Goal: Task Accomplishment & Management: Manage account settings

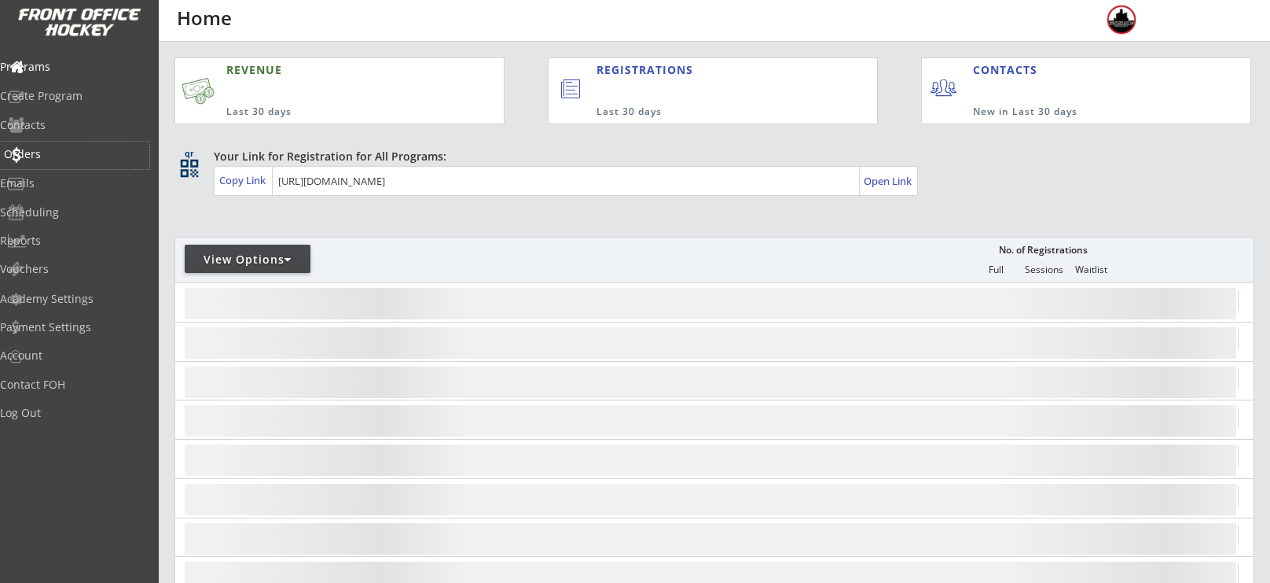
click at [75, 158] on div "Orders" at bounding box center [75, 154] width 142 height 11
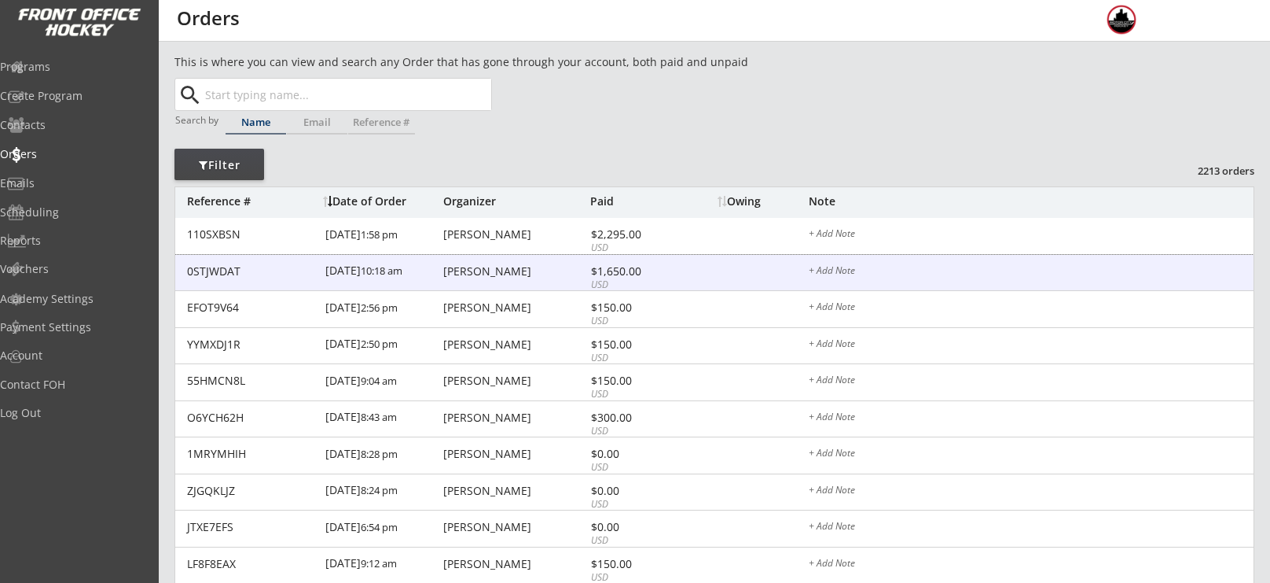
click at [502, 283] on div "0STJWDAT [DATE] 10:18 am [PERSON_NAME] $1,650.00 USD + Add Note" at bounding box center [714, 273] width 1079 height 37
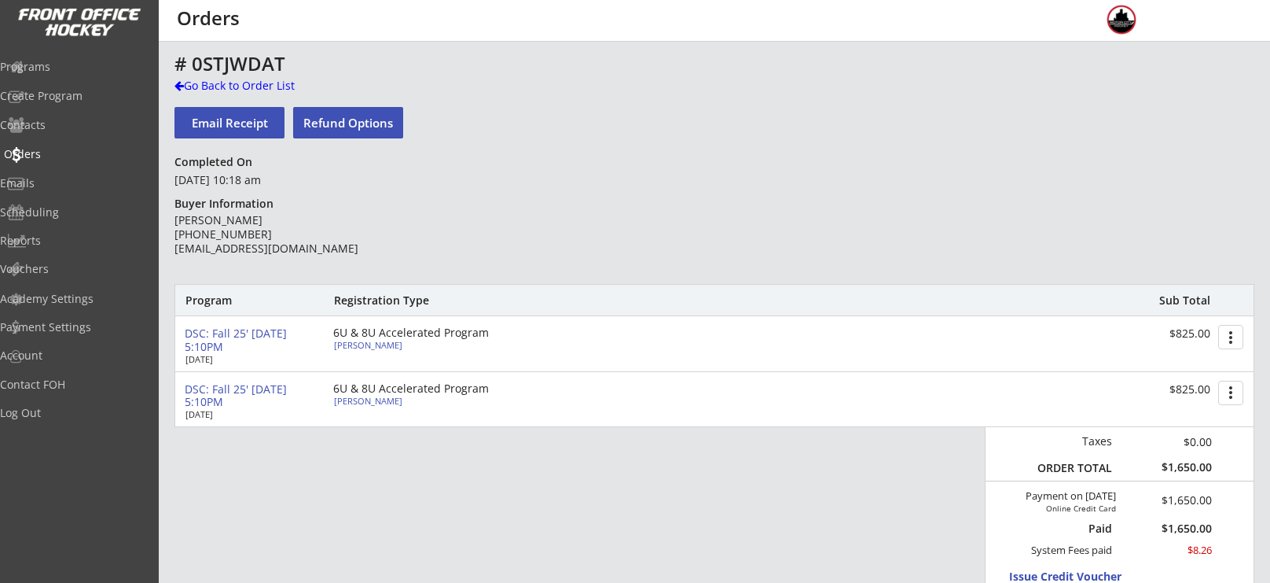
click at [46, 155] on div "Orders" at bounding box center [75, 154] width 142 height 11
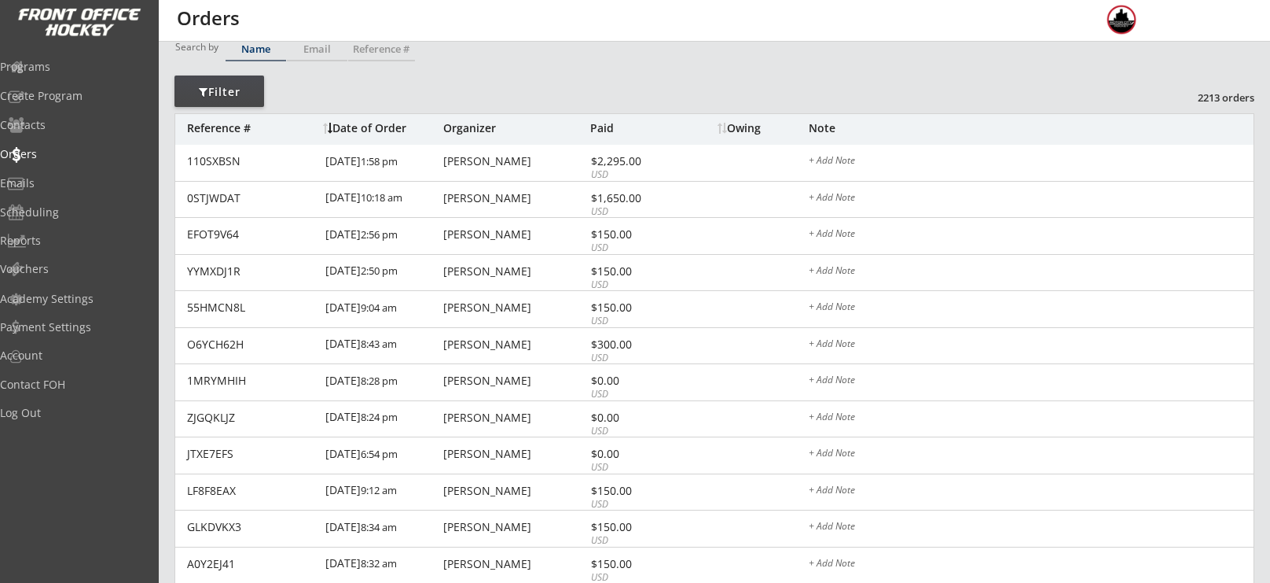
scroll to position [91, 0]
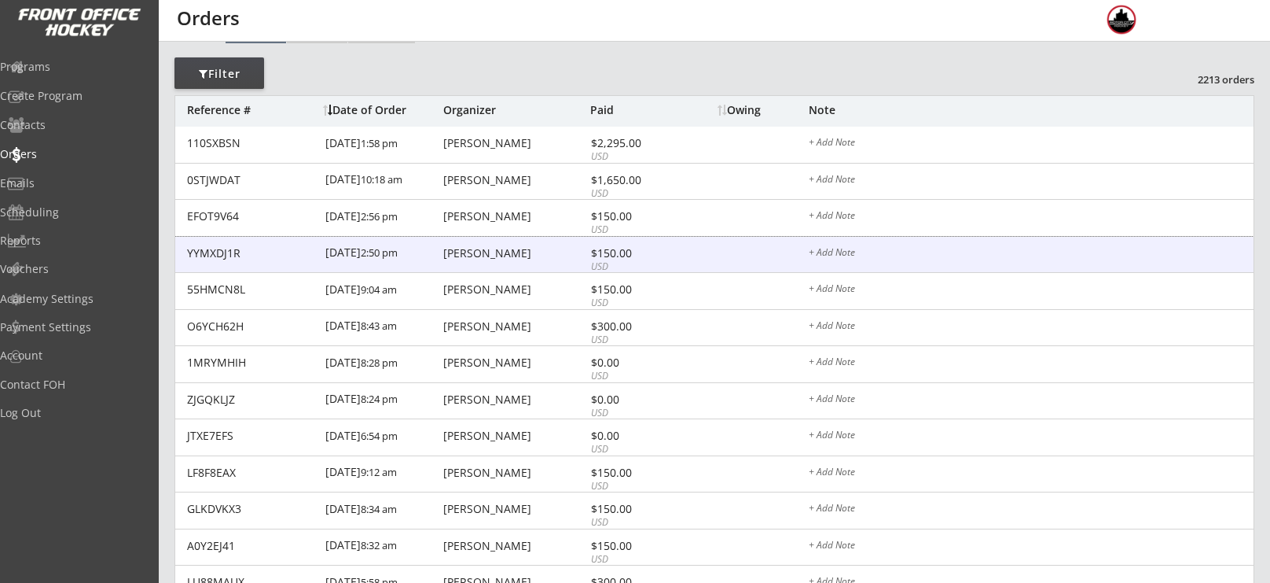
click at [576, 244] on div "YYMXDJ1R [DATE] 2:50 pm [PERSON_NAME] $150.00 USD + Add Note" at bounding box center [714, 255] width 1079 height 37
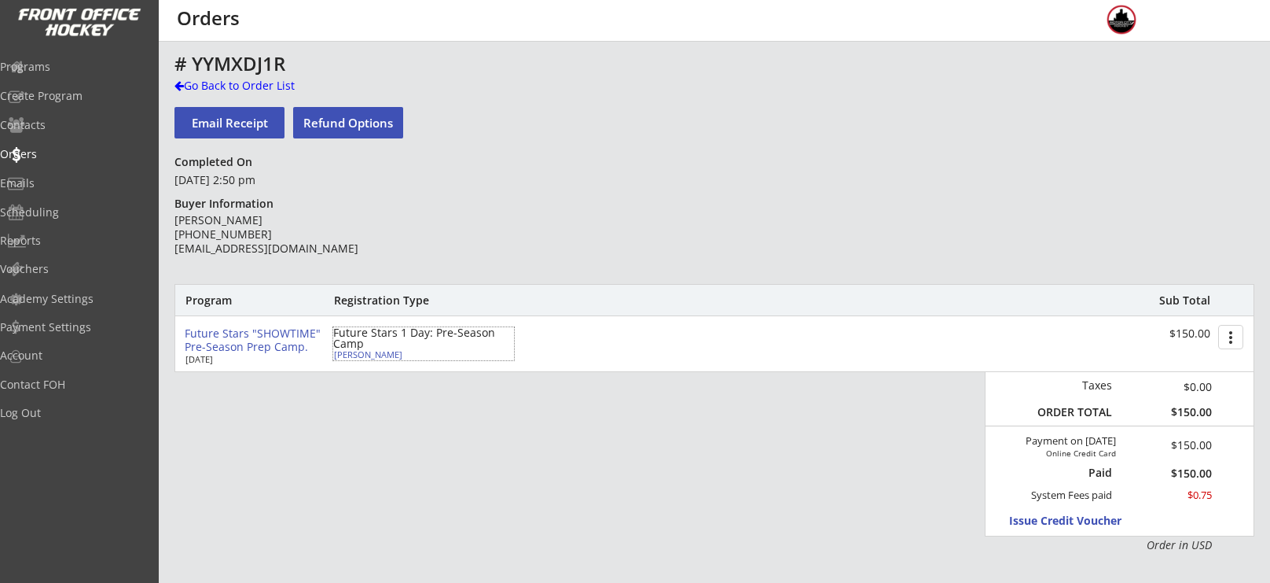
click at [353, 358] on div "[PERSON_NAME]" at bounding box center [421, 354] width 175 height 9
select select ""Youth S/M""
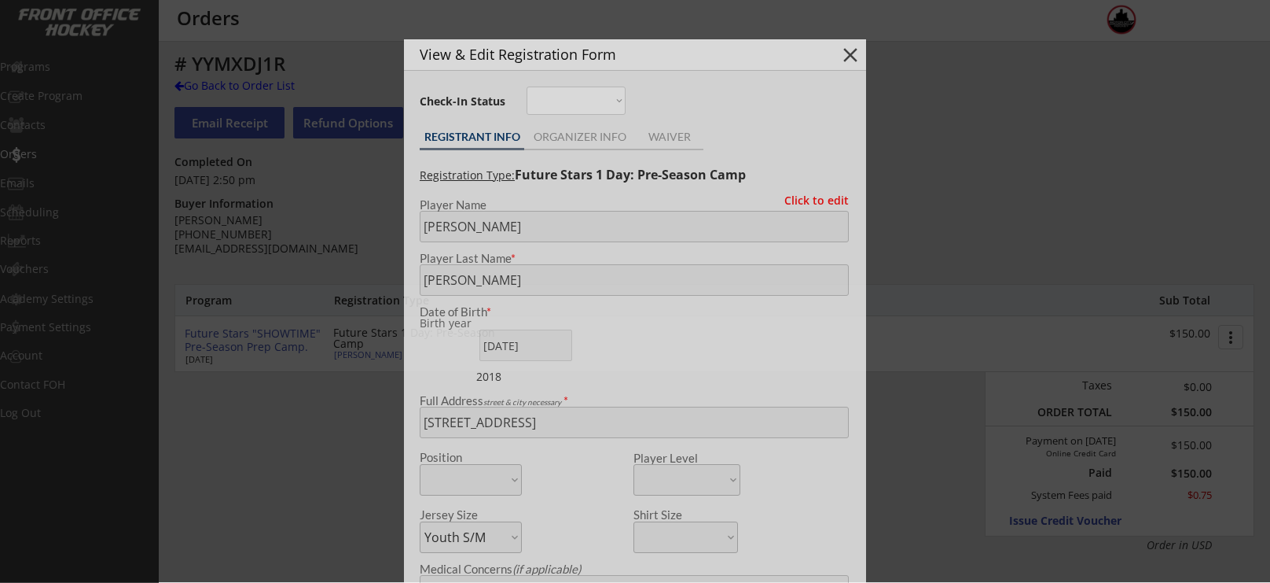
type input "2018"
type input "8u"
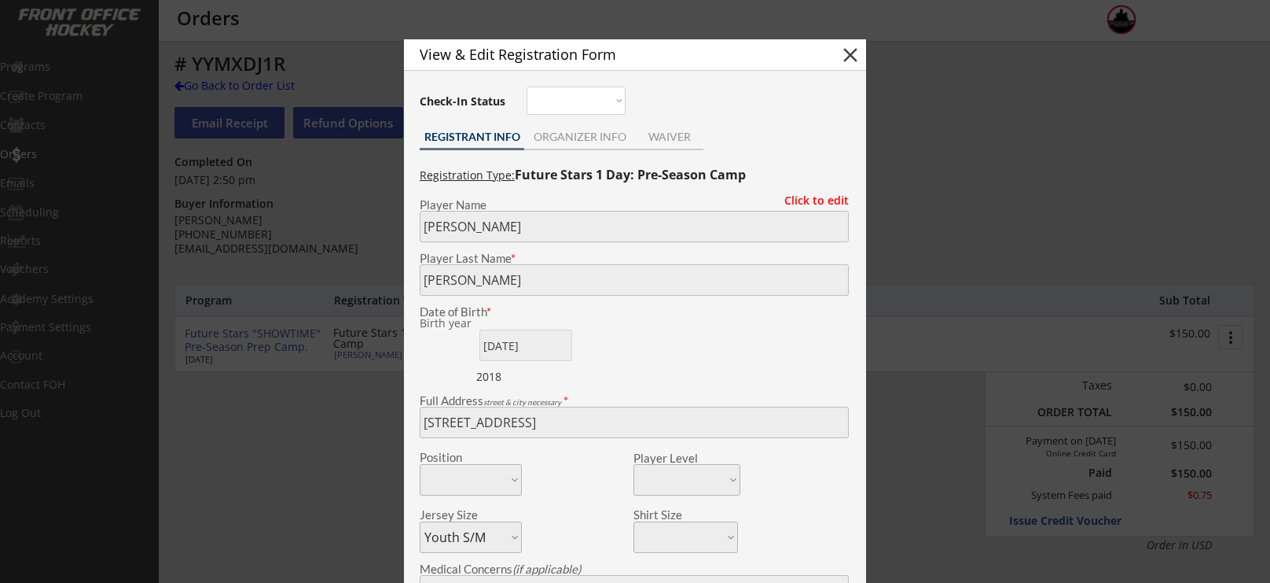
click at [282, 414] on body "REVENUE Last 30 days REGISTRATIONS Last 30 days CONTACTS New in Last 30 days qr…" at bounding box center [635, 291] width 1270 height 583
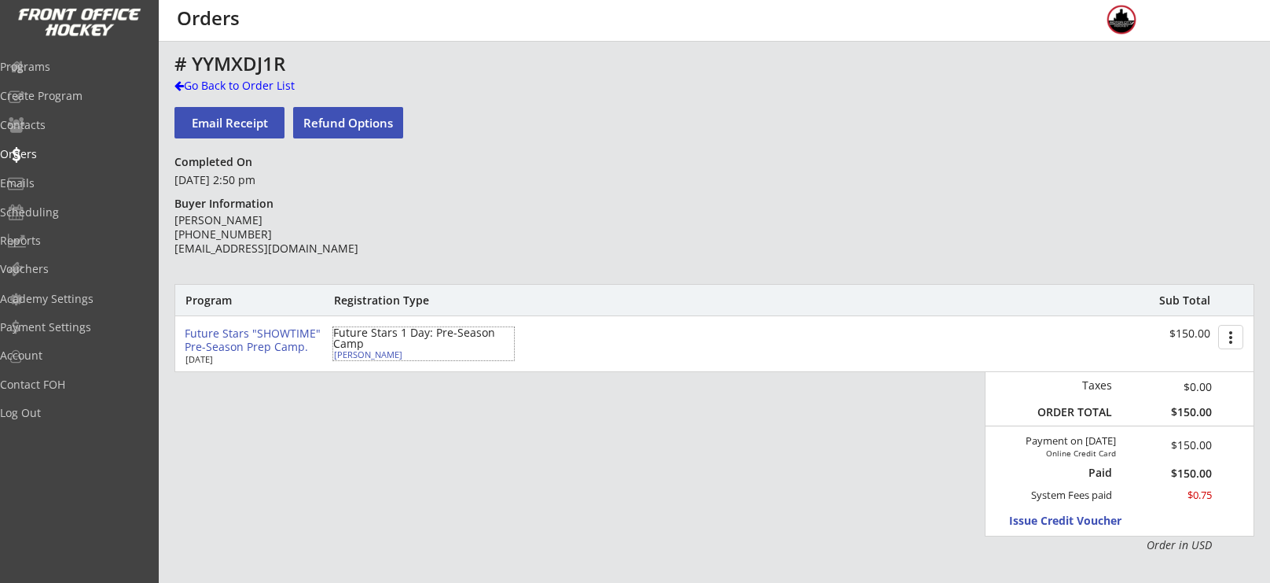
click at [341, 353] on div "[PERSON_NAME]" at bounding box center [421, 354] width 175 height 9
select select ""Youth S/M""
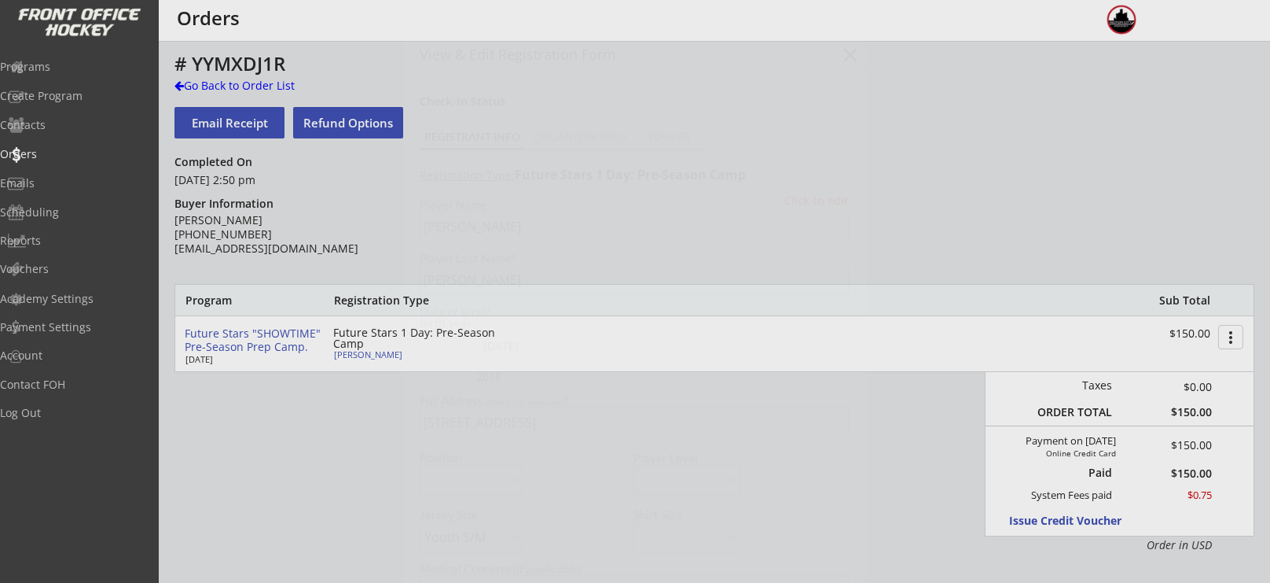
type input "2018"
type input "8u"
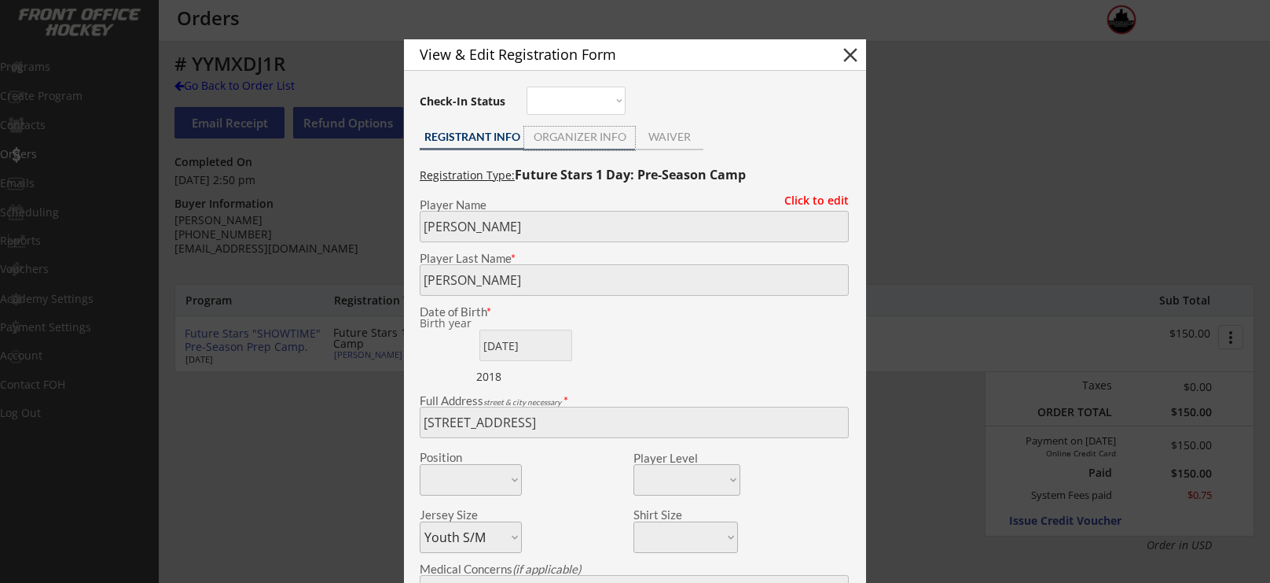
click at [565, 142] on div "ORGANIZER INFO" at bounding box center [579, 139] width 111 height 24
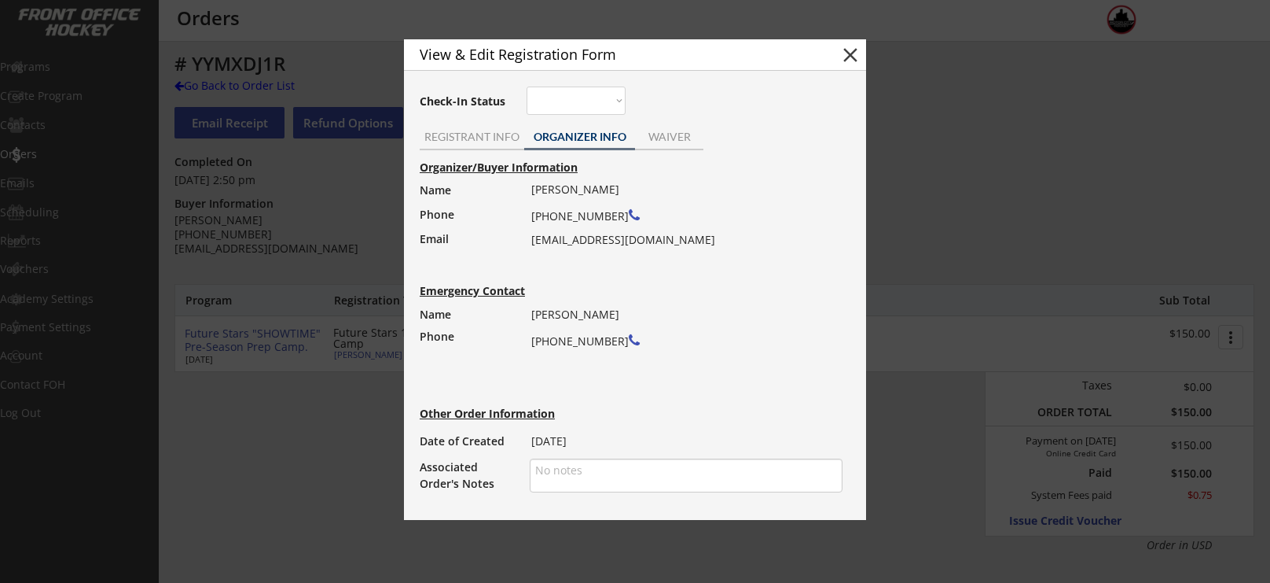
click at [845, 58] on button "close" at bounding box center [851, 55] width 24 height 24
